Goal: Complete application form: Complete application form

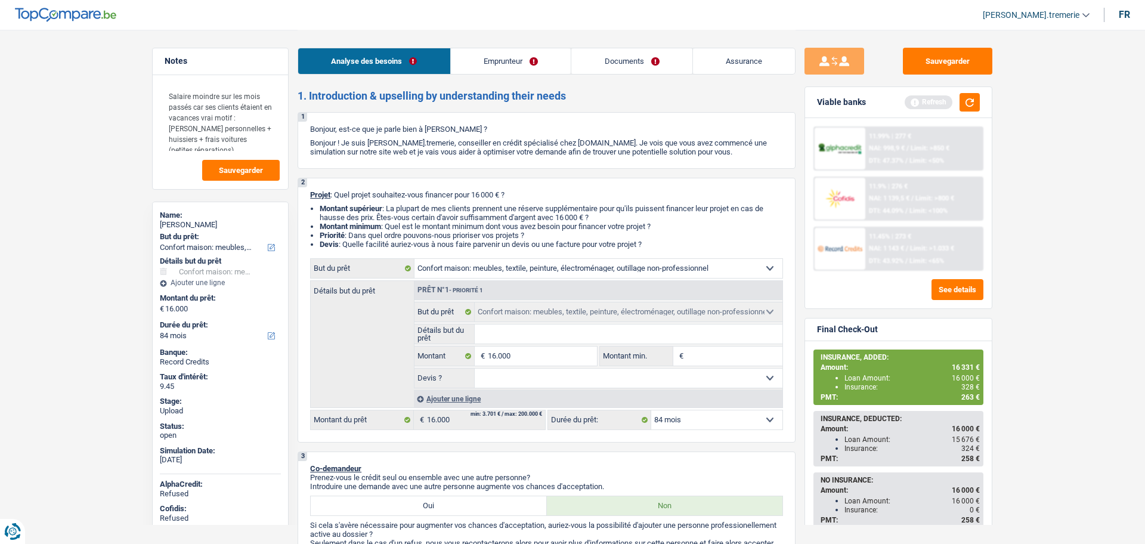
select select "household"
select select "84"
select select "household"
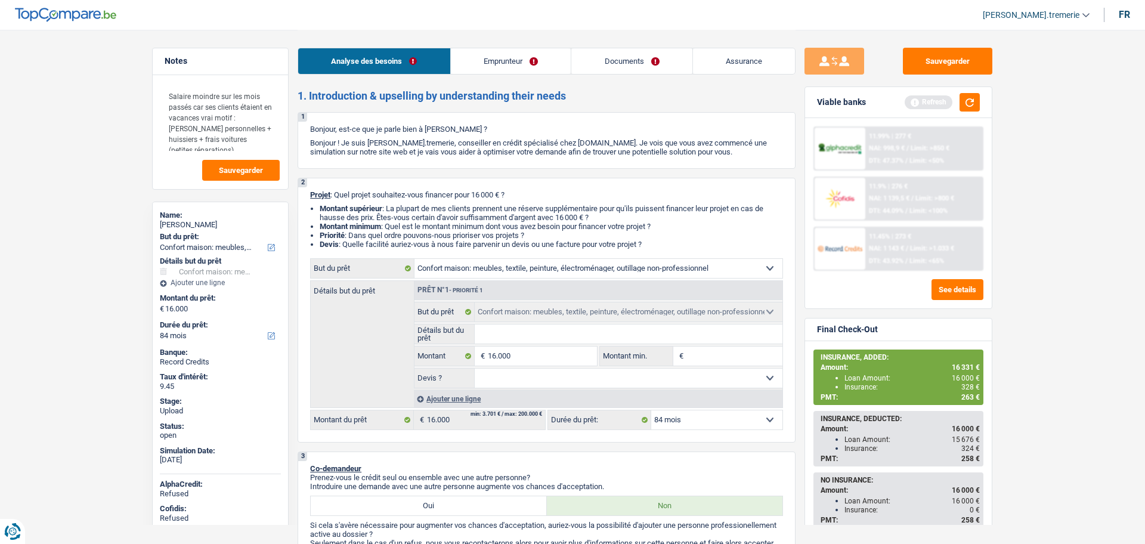
select select "84"
select select "worker"
select select "netSalary"
select select "mealVouchers"
select select "rents"
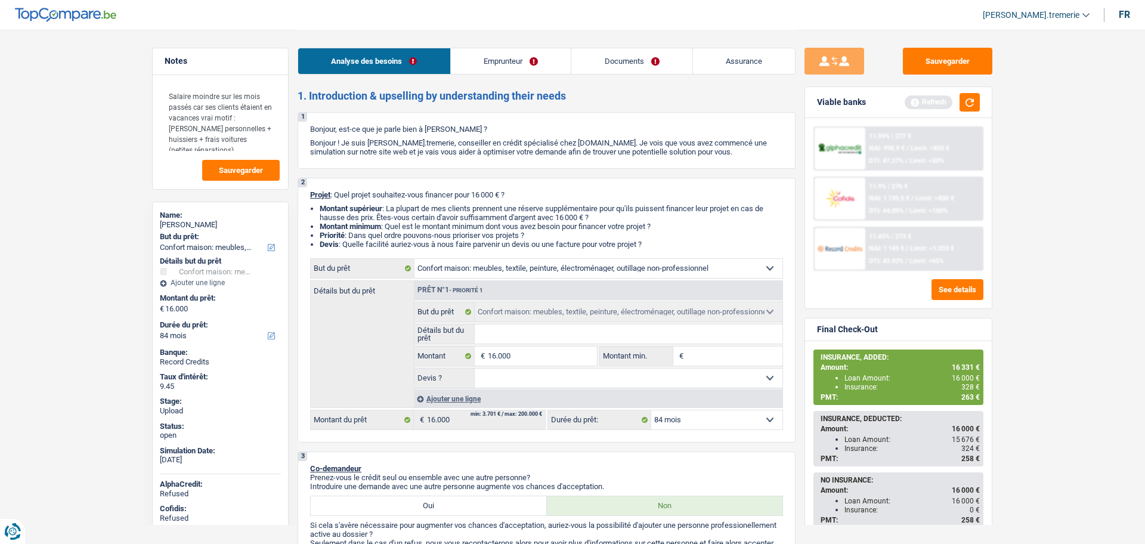
select select "personalLoan"
select select "familyEvent"
select select "48"
select select "household"
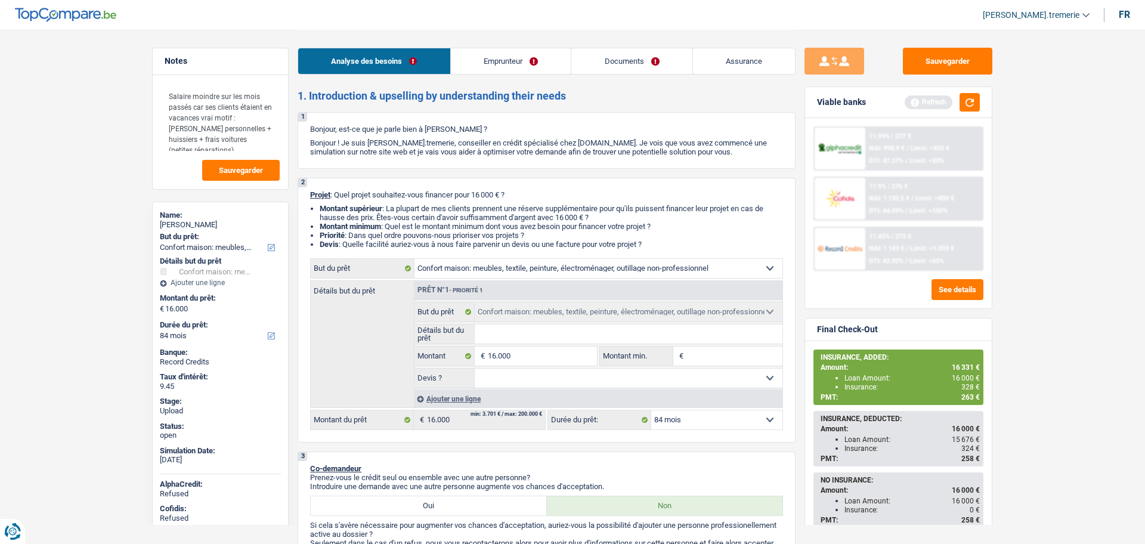
select select "84"
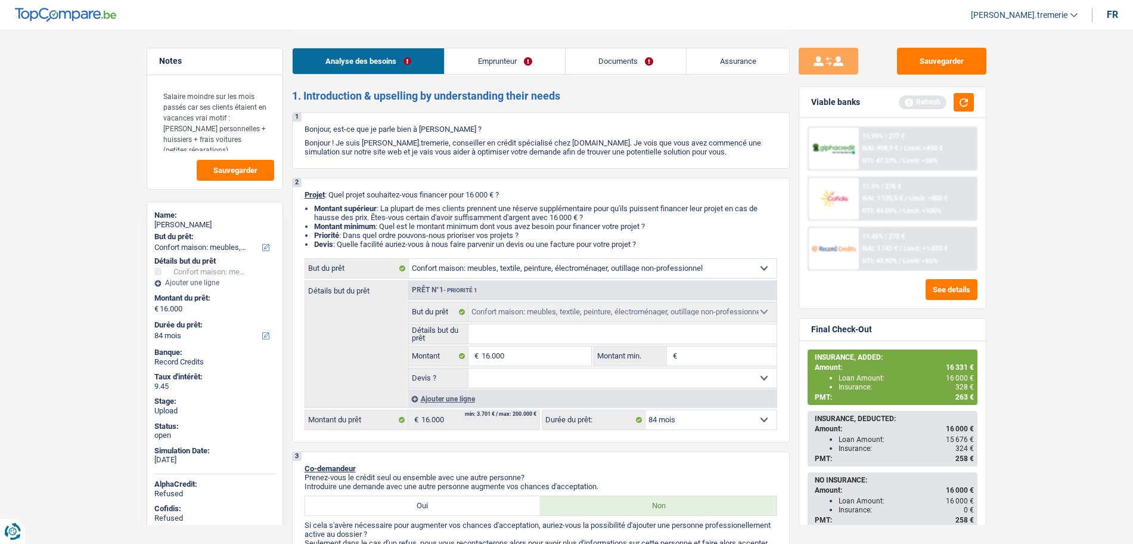
click at [452, 405] on div "Ajouter une ligne" at bounding box center [592, 398] width 368 height 17
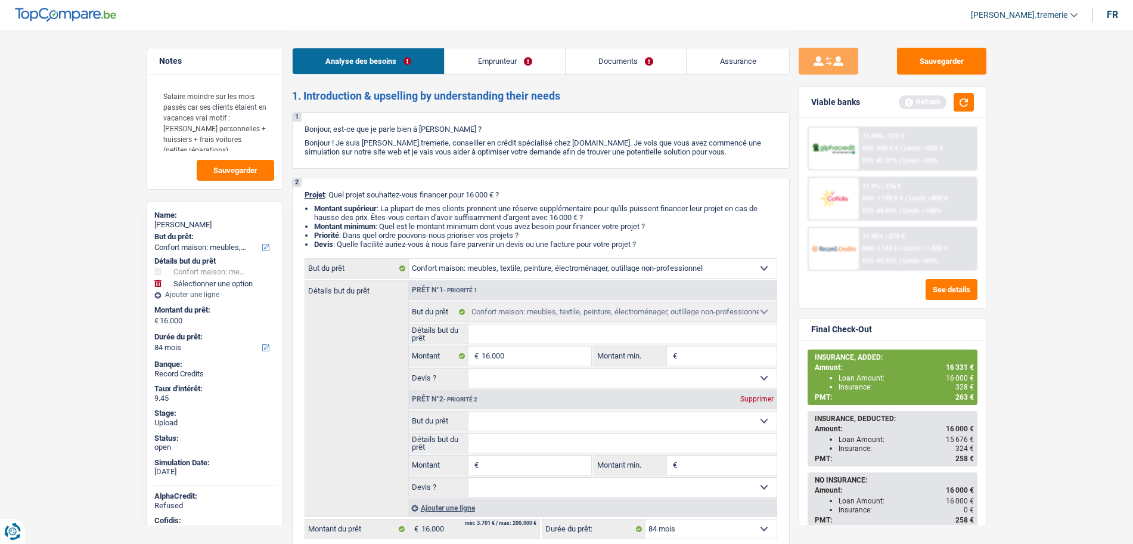
click at [498, 414] on select "Confort maison: meubles, textile, peinture, électroménager, outillage non-profe…" at bounding box center [623, 420] width 308 height 19
select select "other"
click at [469, 411] on select "Confort maison: meubles, textile, peinture, électroménager, outillage non-profe…" at bounding box center [623, 420] width 308 height 19
select select "other"
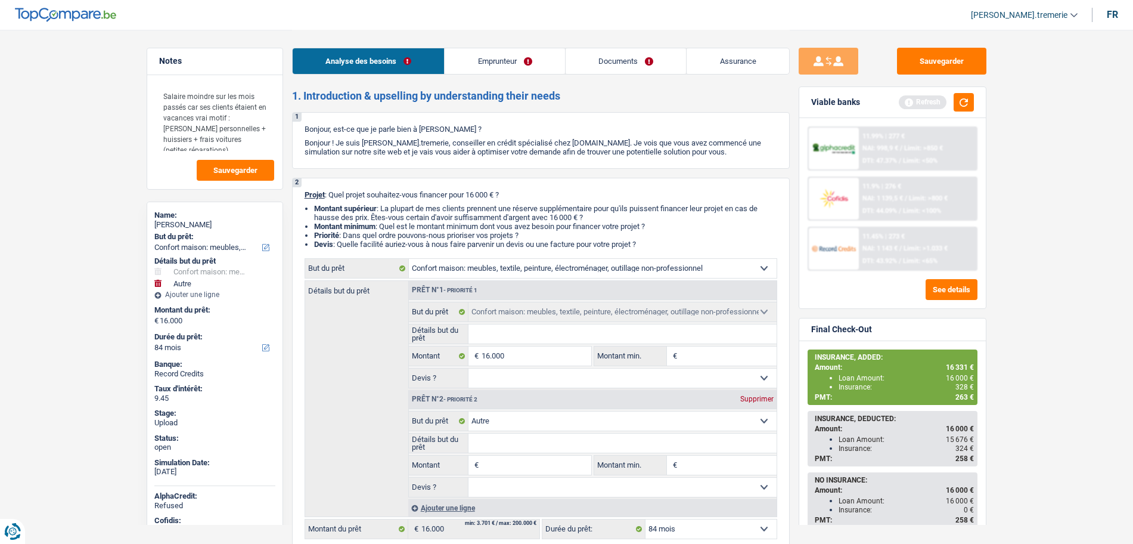
click at [506, 473] on input "Montant" at bounding box center [536, 464] width 109 height 19
type input "3"
type input "33"
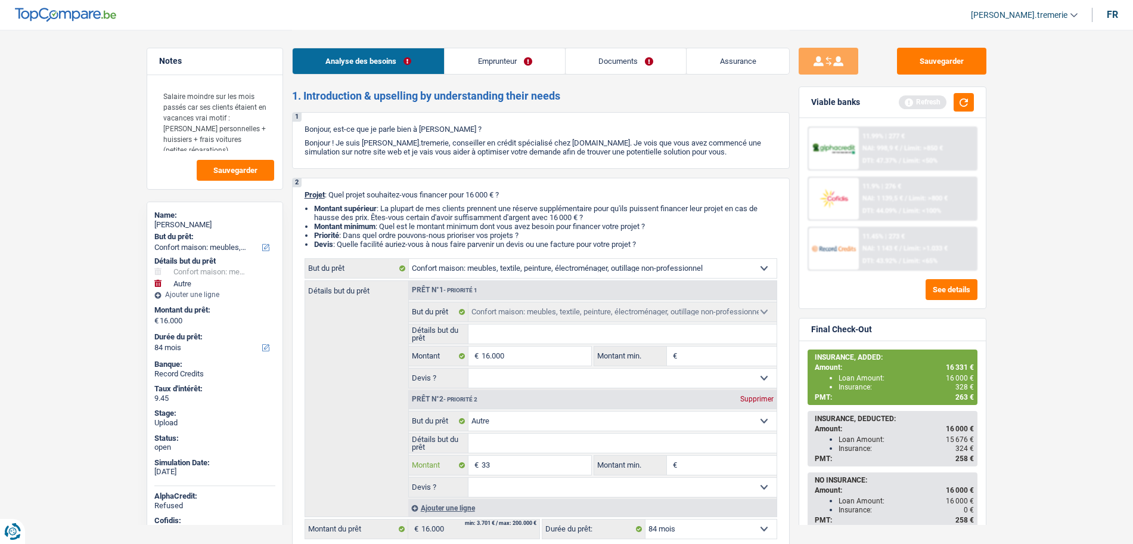
type input "331"
type input "16.331"
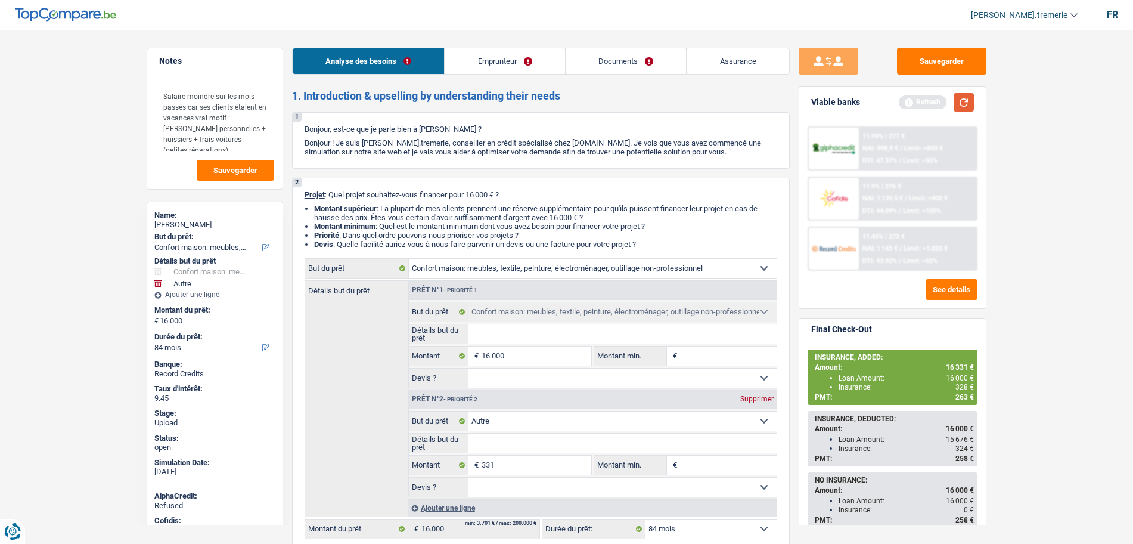
type input "16.331"
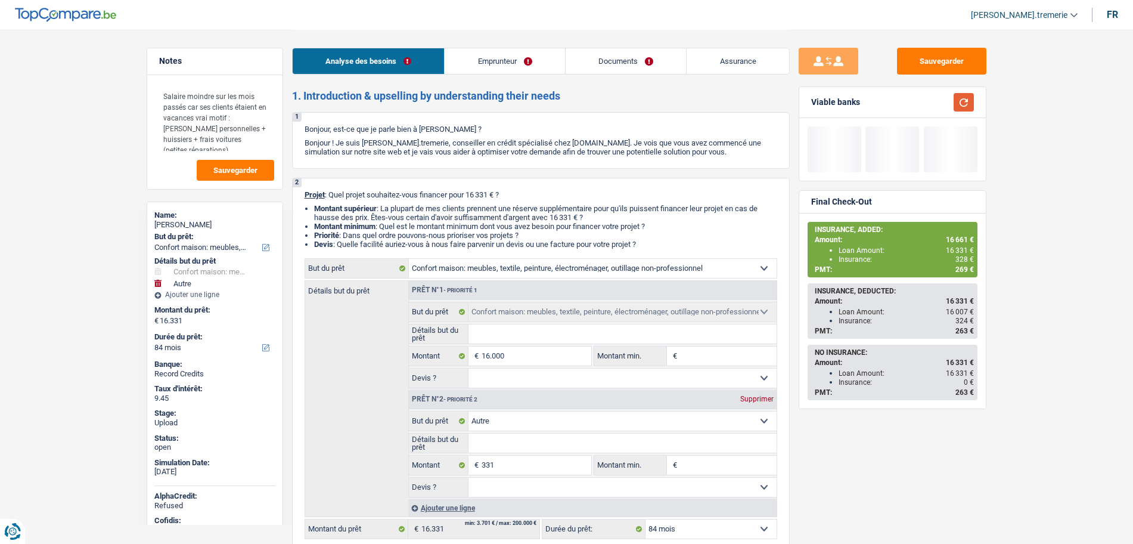
click at [964, 93] on button "button" at bounding box center [964, 102] width 20 height 18
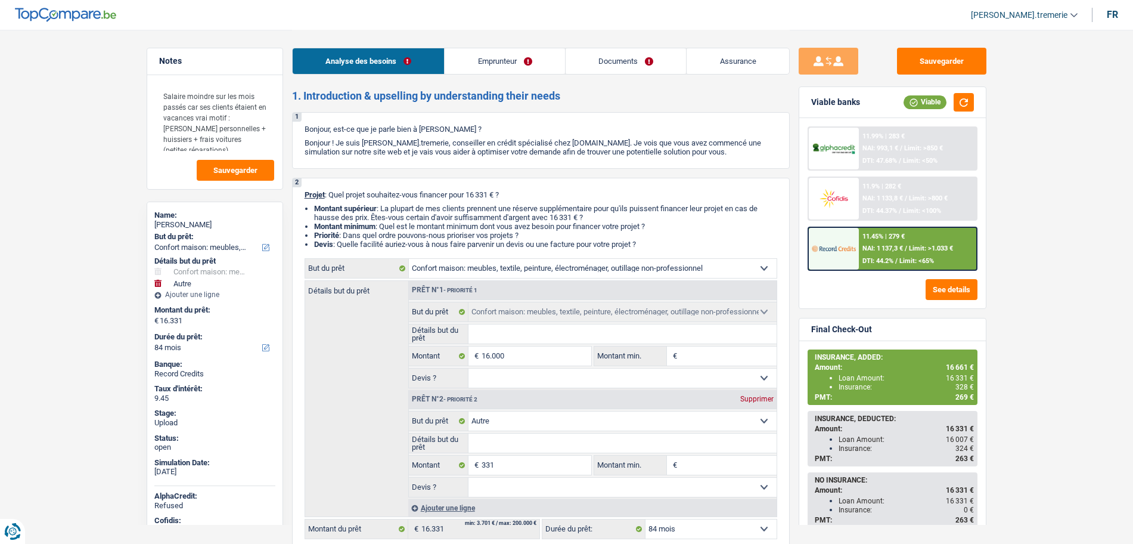
click at [895, 243] on div "11.45% | 279 € NAI: 1 137,3 € / Limit: >1.033 € DTI: 44.2% / Limit: <65%" at bounding box center [917, 249] width 117 height 42
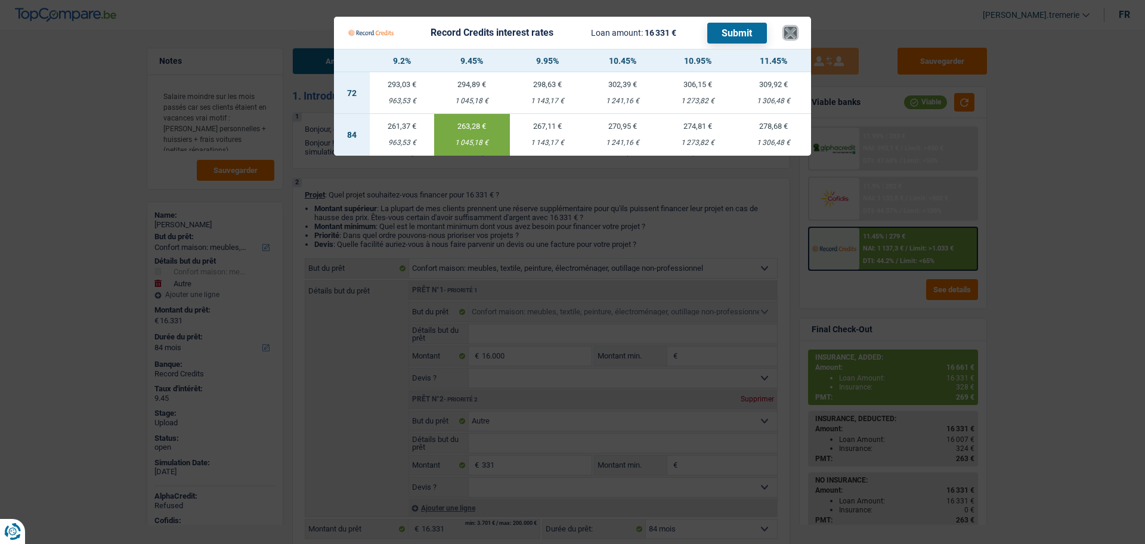
click at [787, 27] on button "×" at bounding box center [790, 33] width 13 height 12
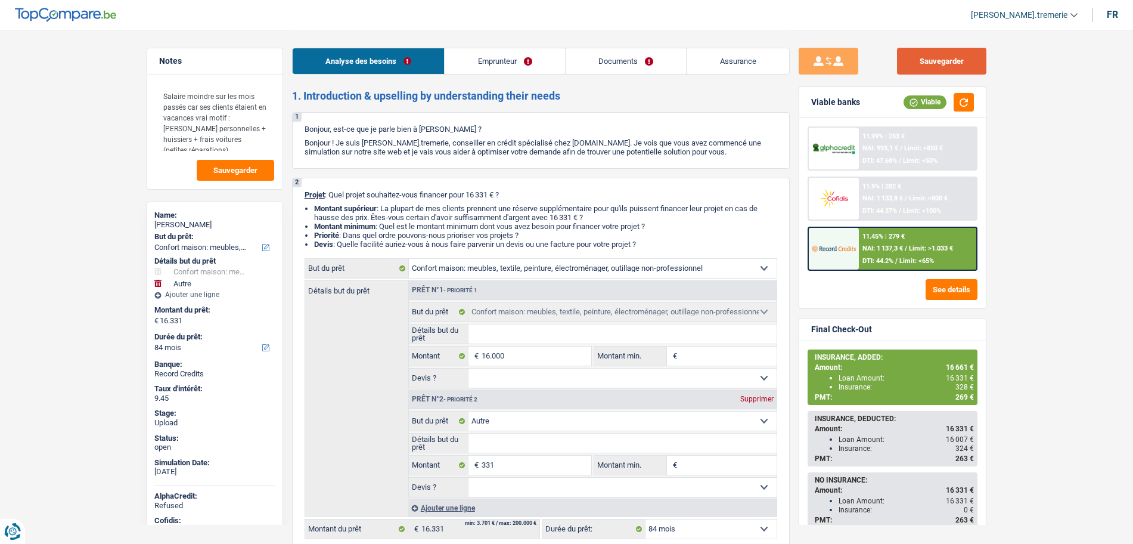
click at [923, 71] on button "Sauvegarder" at bounding box center [941, 61] width 89 height 27
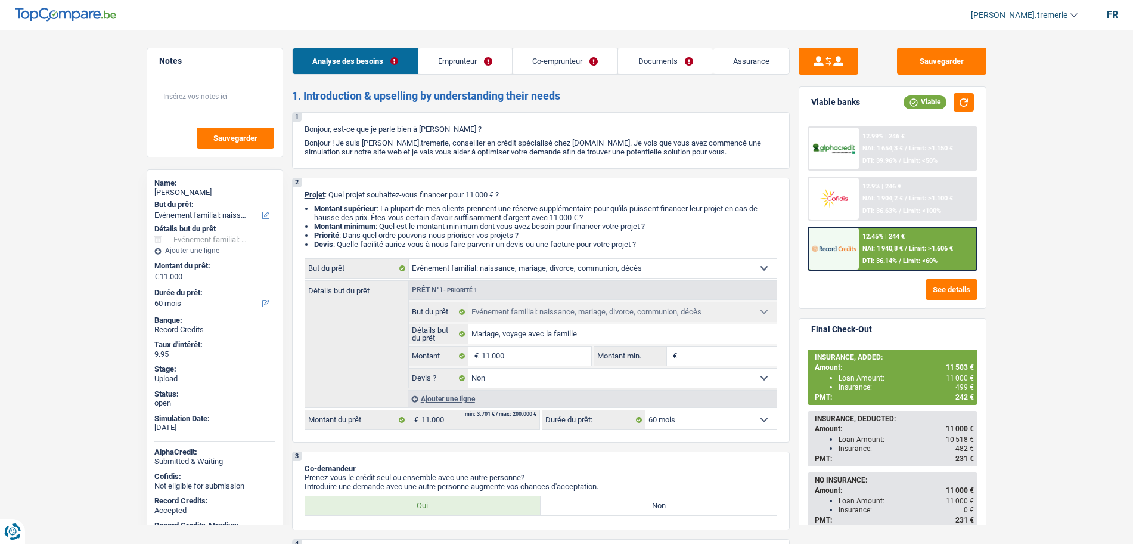
select select "familyEvent"
select select "60"
select select "familyEvent"
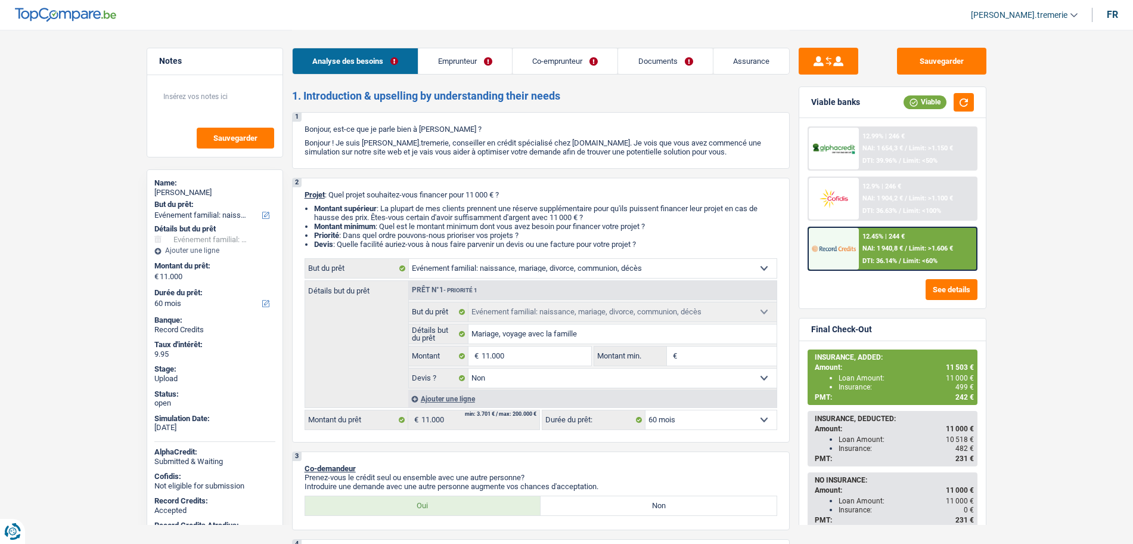
select select "false"
select select "60"
select select "privateEmployee"
select select "housewife"
select select "netSalary"
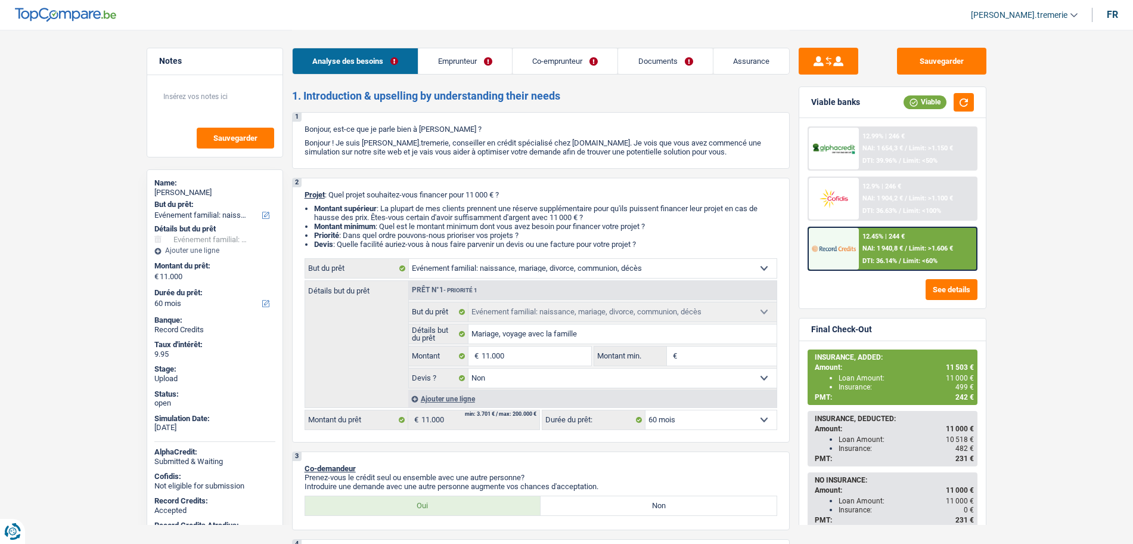
select select "mealVouchers"
select select "familyAllowances"
select select "rents"
select select "personalLoan"
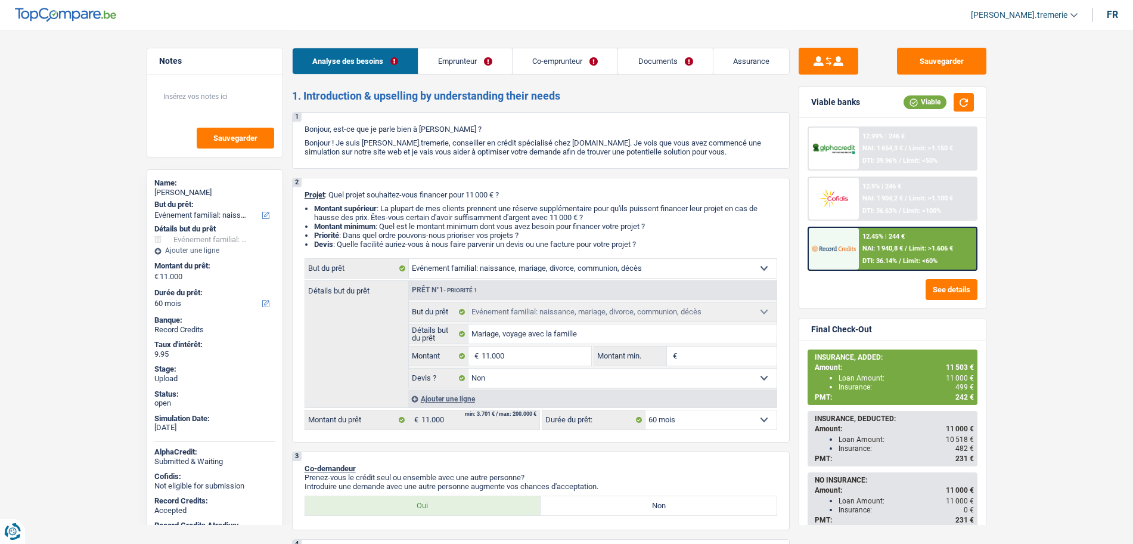
select select "loanRepayment"
select select "84"
select select "familyEvent"
select select "false"
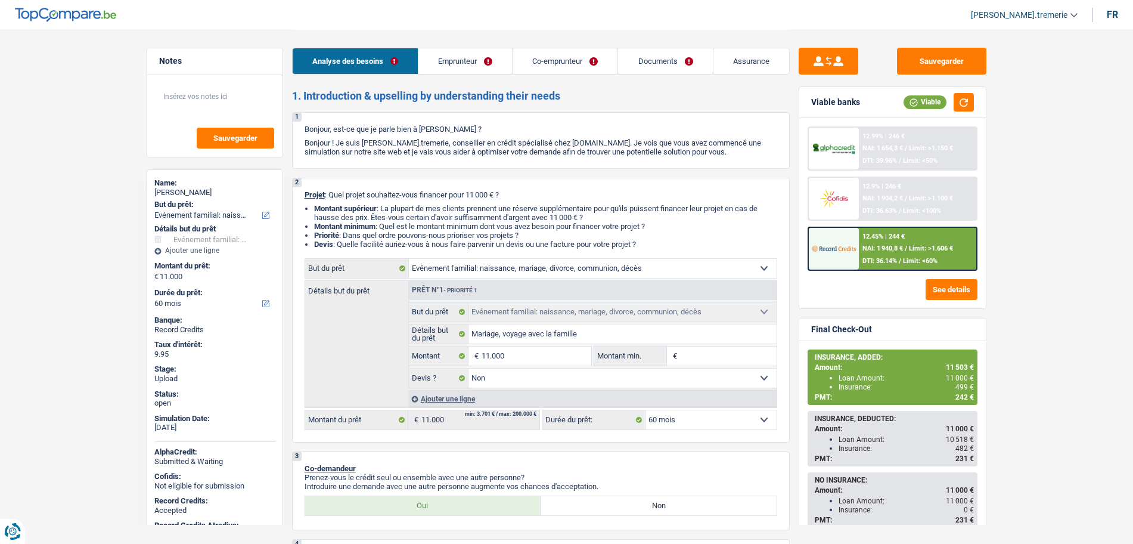
select select "60"
click at [851, 253] on img at bounding box center [834, 248] width 44 height 22
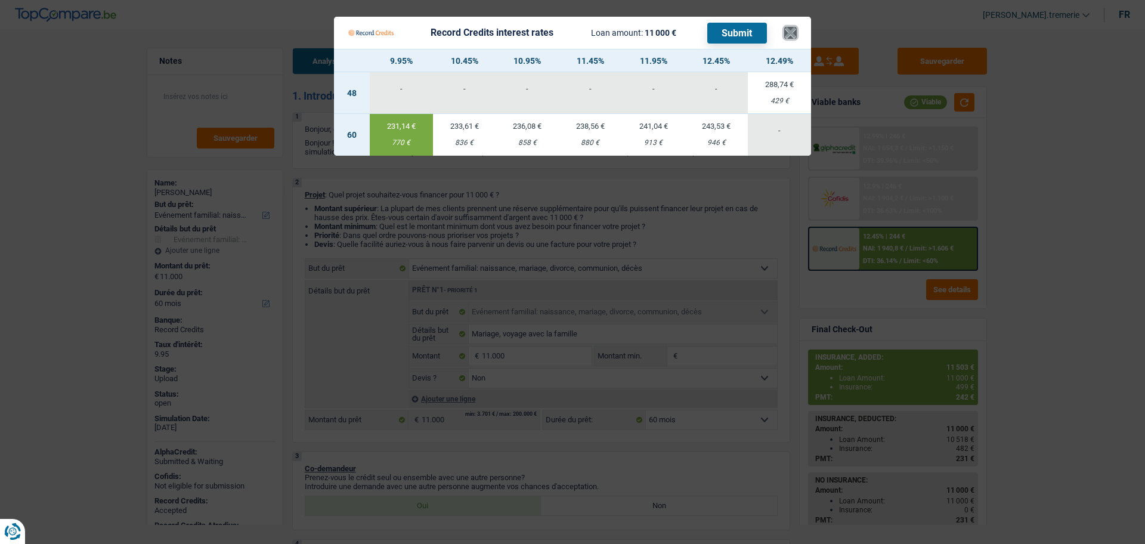
click at [793, 32] on button "×" at bounding box center [790, 33] width 13 height 12
